Goal: Navigation & Orientation: Understand site structure

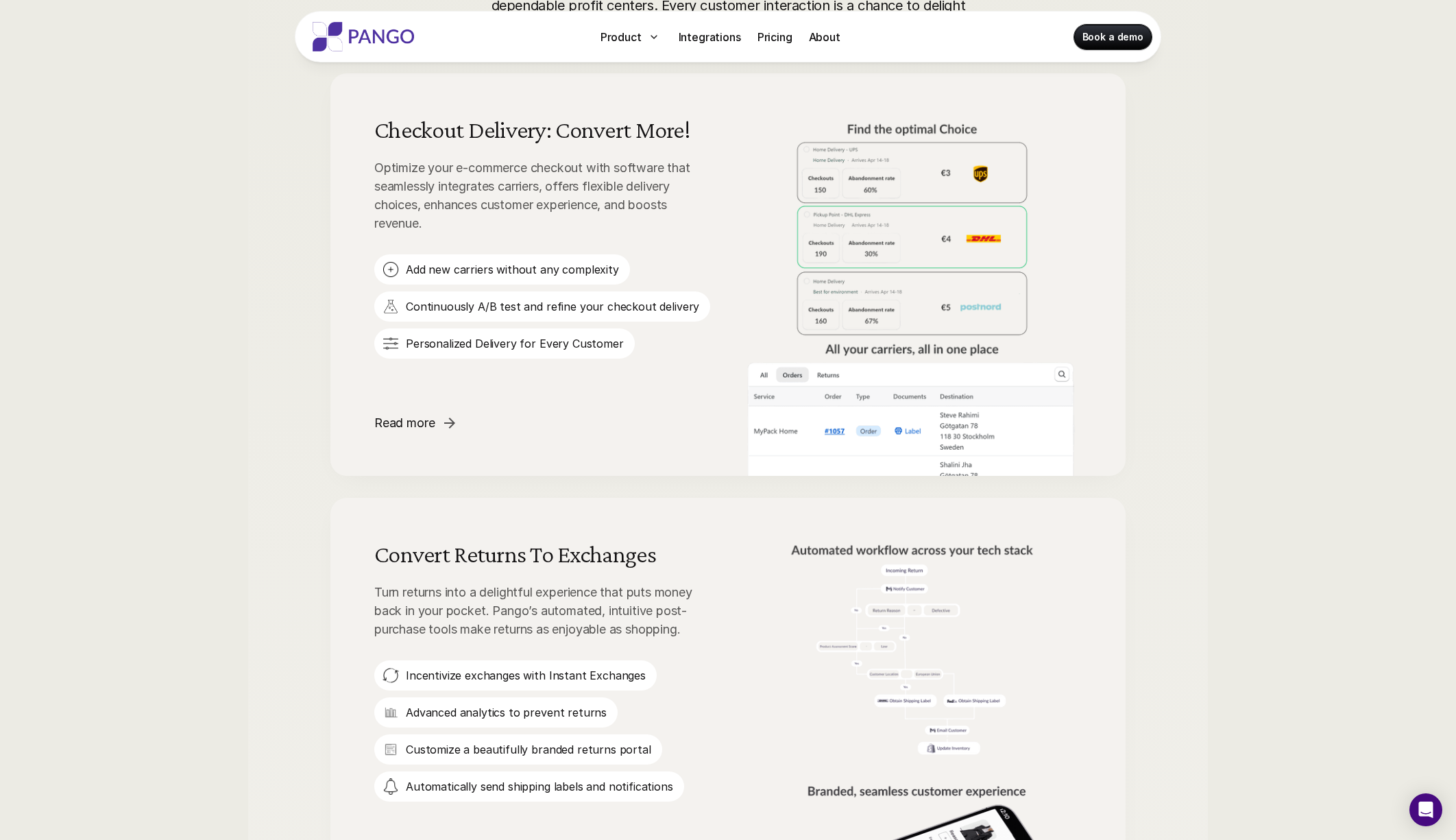
scroll to position [785, 0]
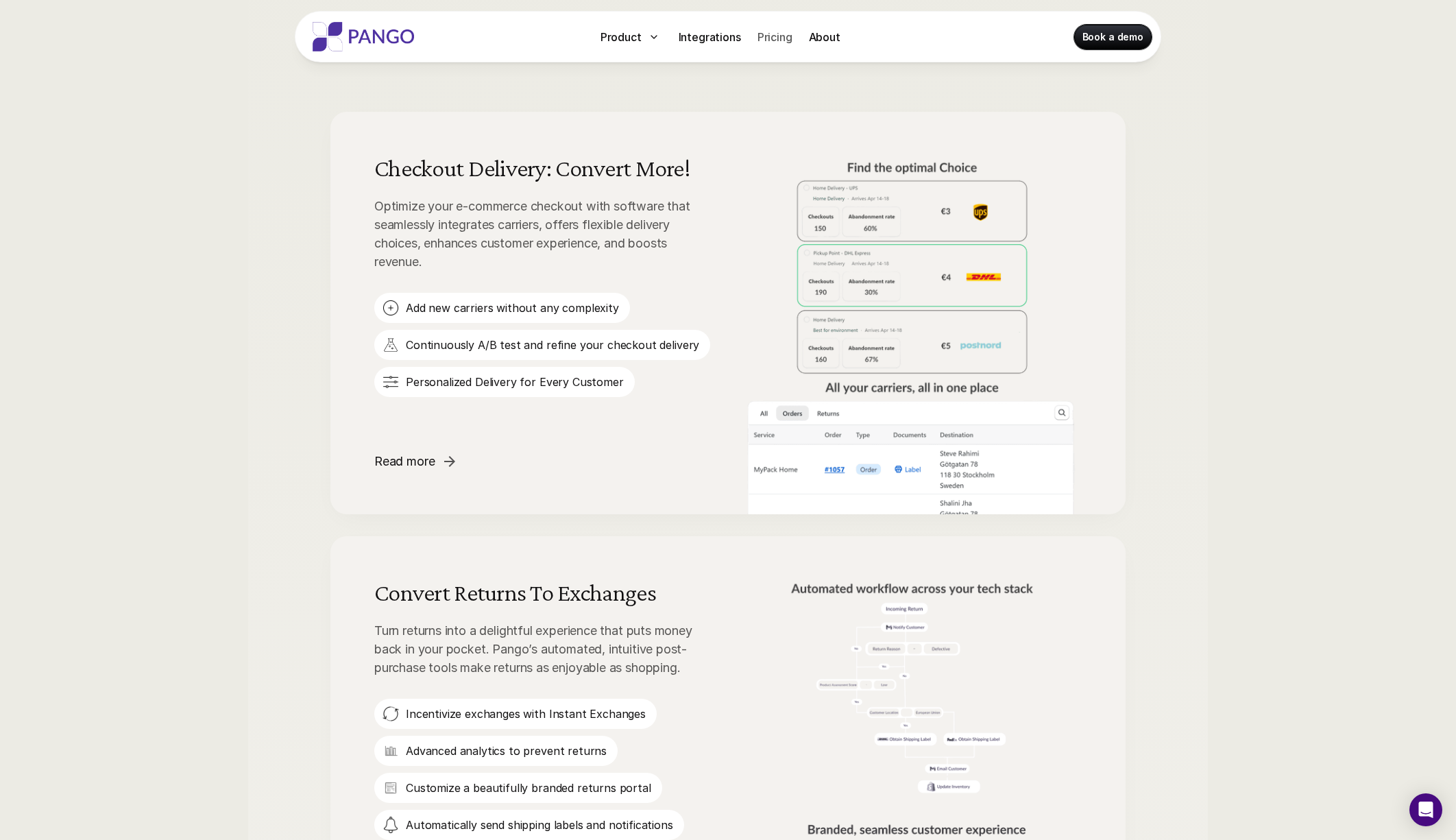
click at [779, 38] on p "Pricing" at bounding box center [775, 37] width 35 height 16
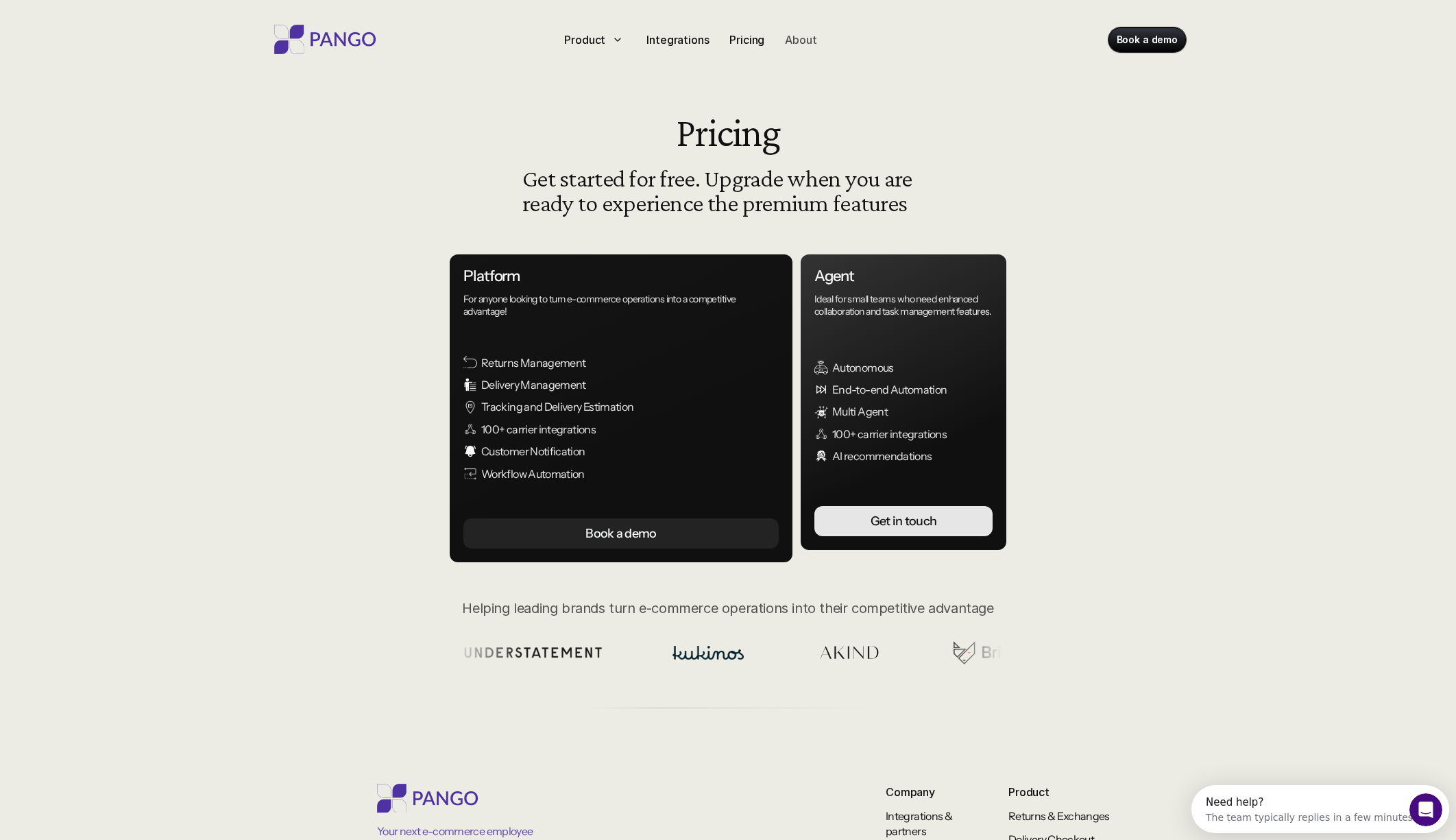
click at [801, 45] on p "About" at bounding box center [801, 39] width 32 height 16
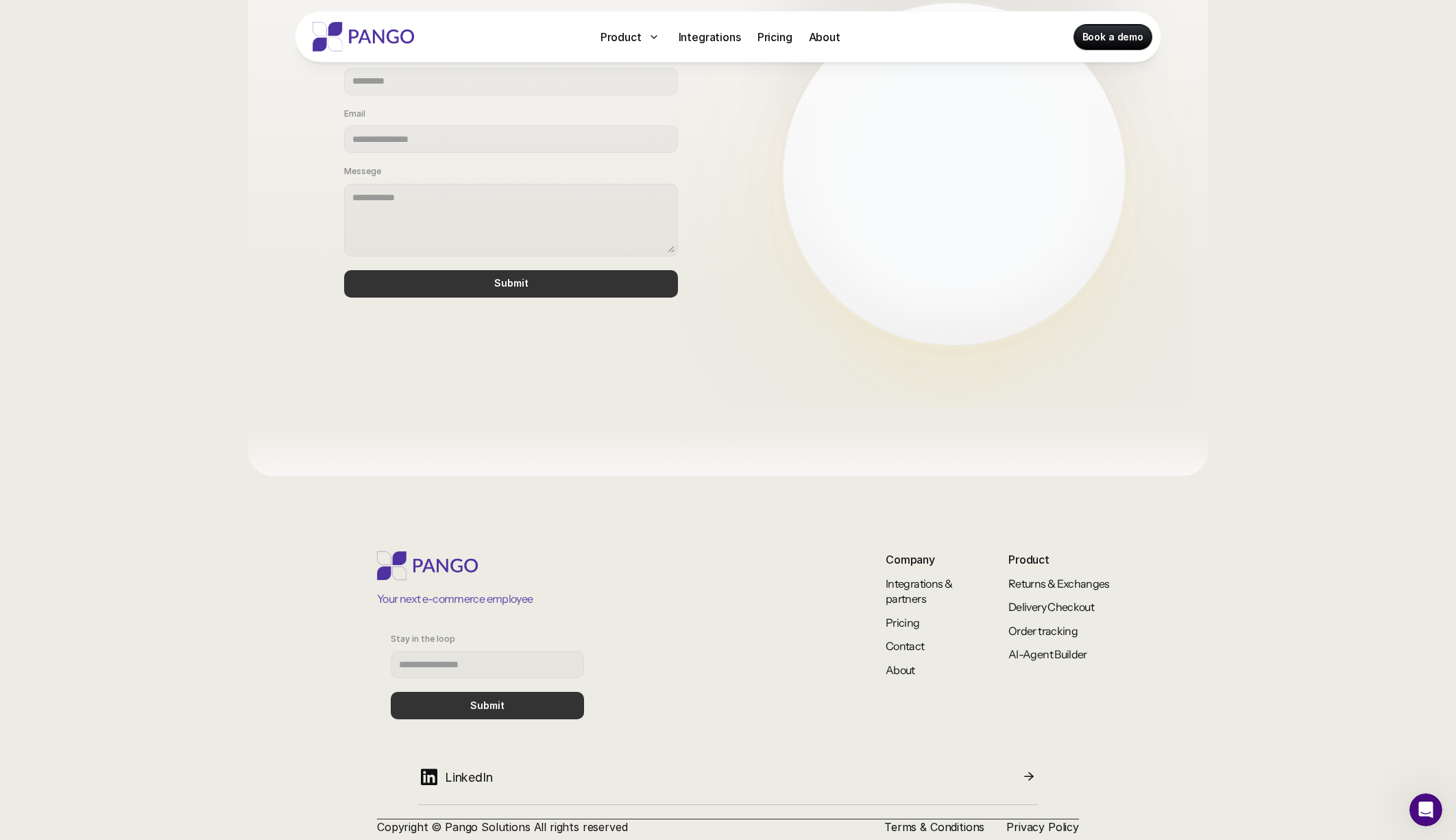
scroll to position [902, 0]
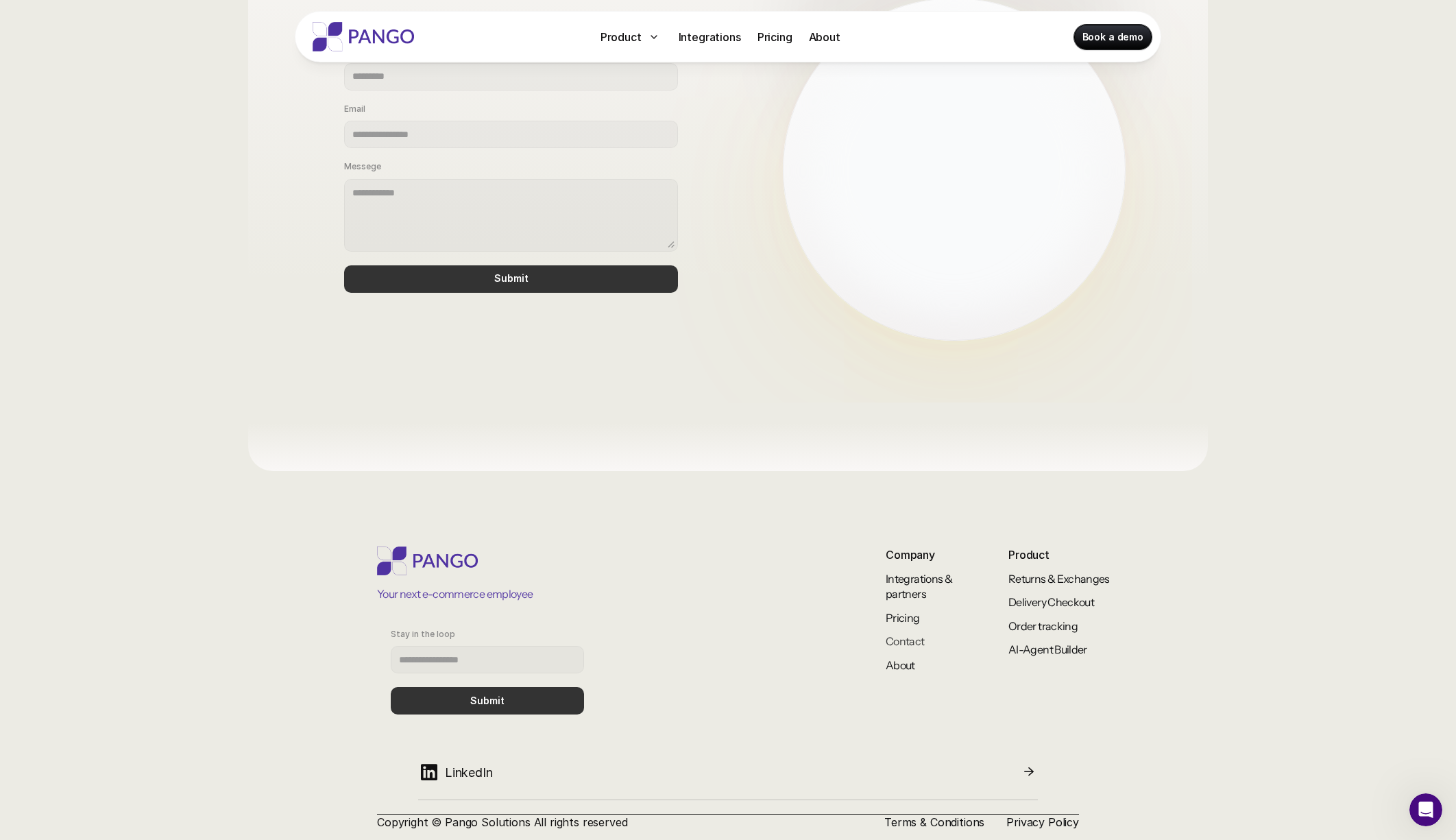
click at [909, 637] on link "Contact" at bounding box center [905, 640] width 39 height 14
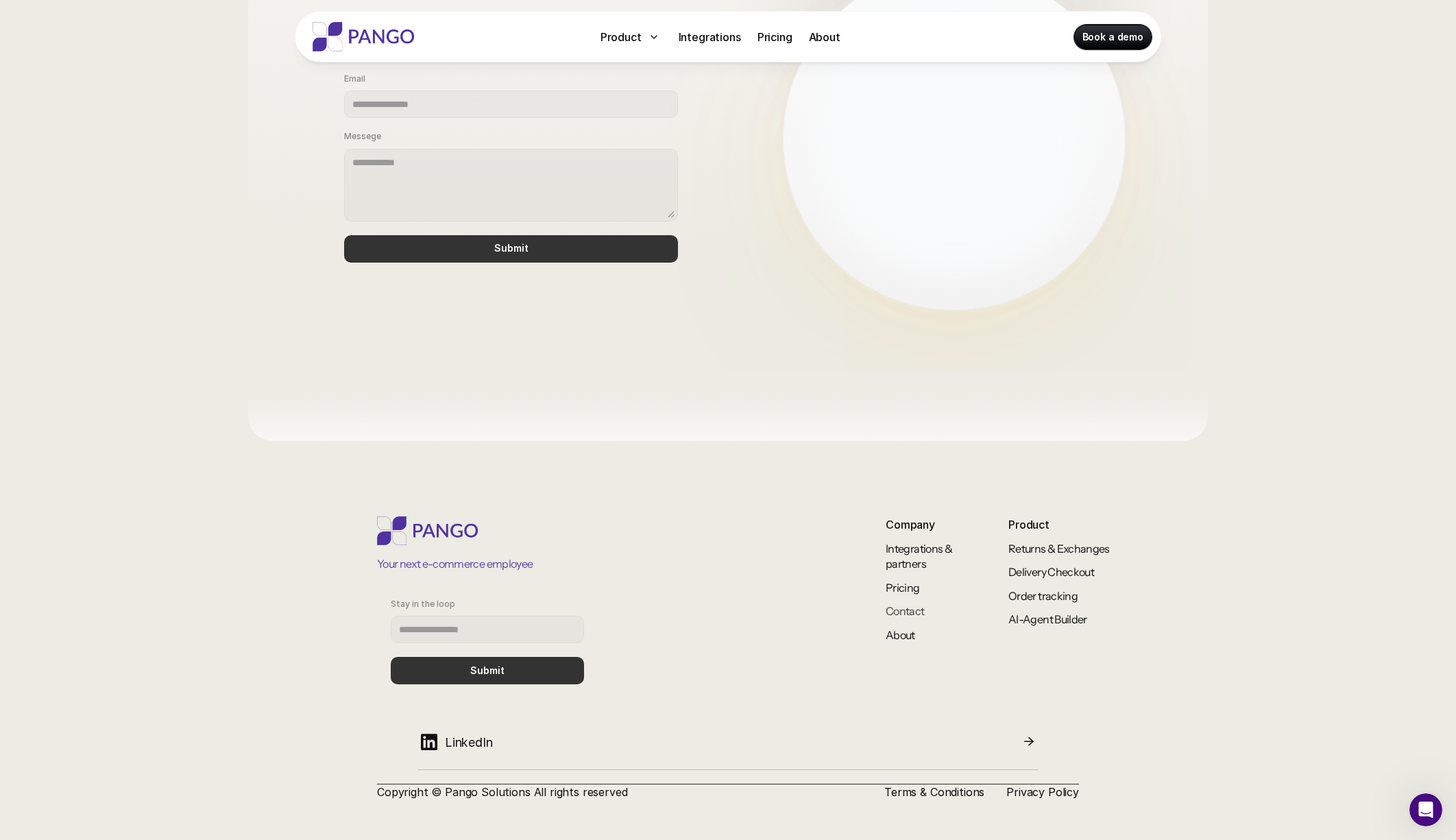
scroll to position [931, 0]
click at [1031, 594] on link "Order tracking" at bounding box center [1043, 596] width 69 height 14
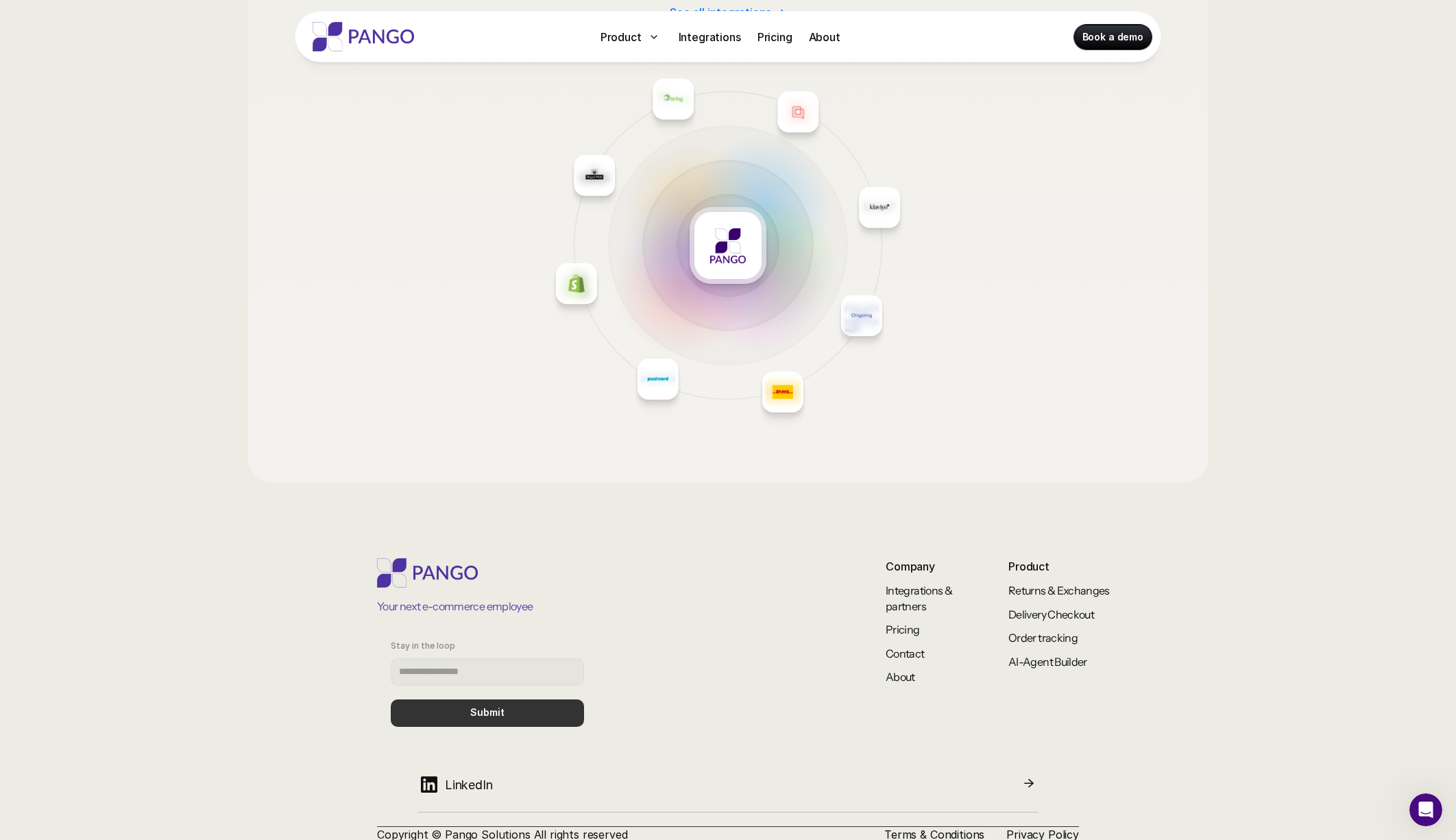
scroll to position [1770, 0]
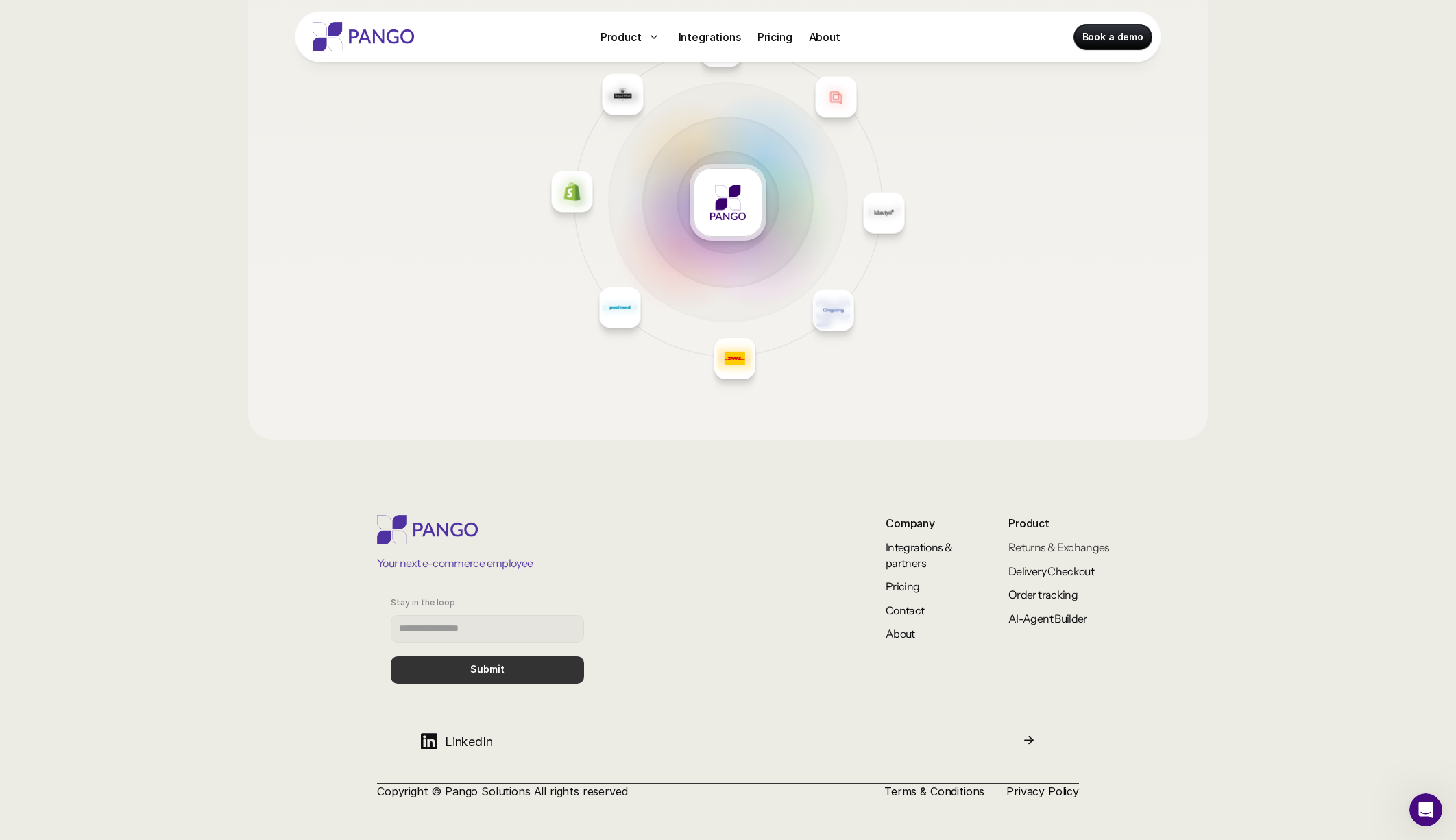
click at [1035, 551] on link "Returns & Exchanges" at bounding box center [1059, 547] width 101 height 14
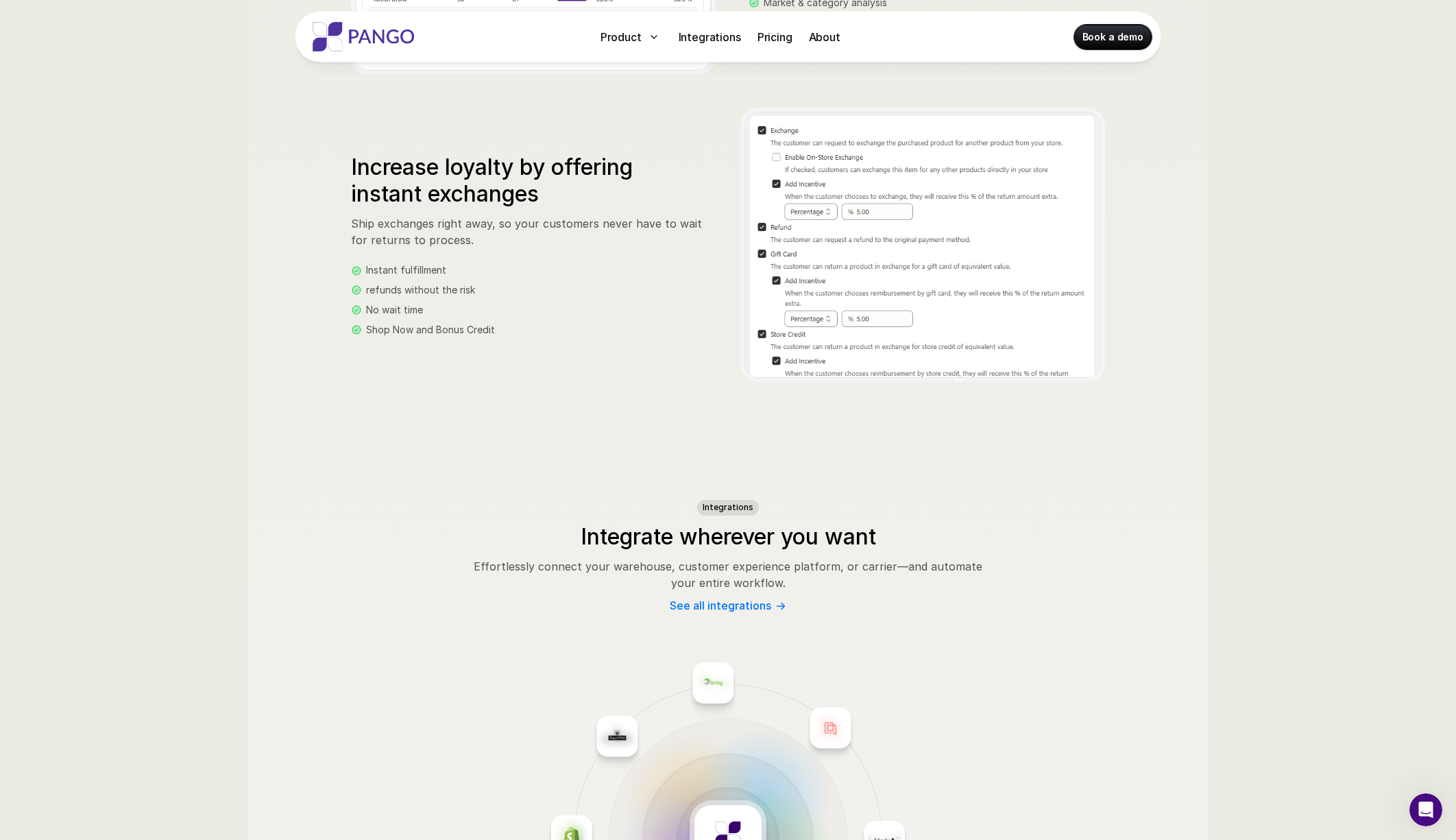
scroll to position [2128, 0]
